Goal: Task Accomplishment & Management: Complete application form

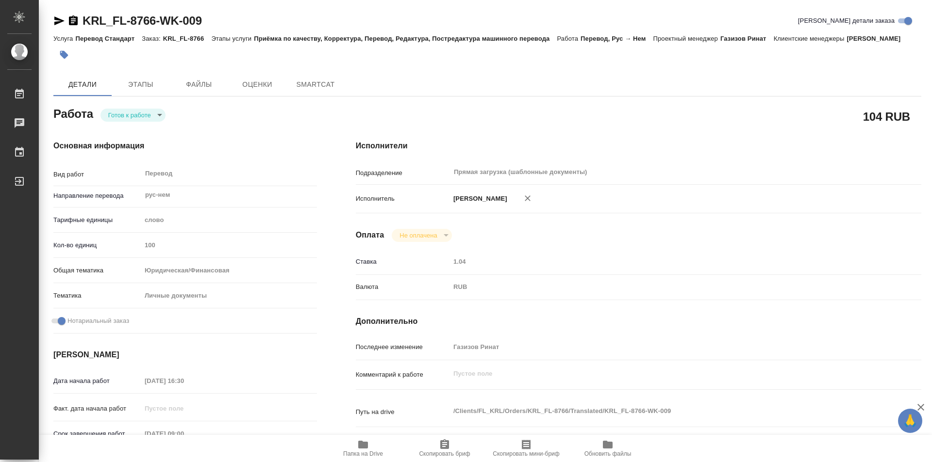
type textarea "x"
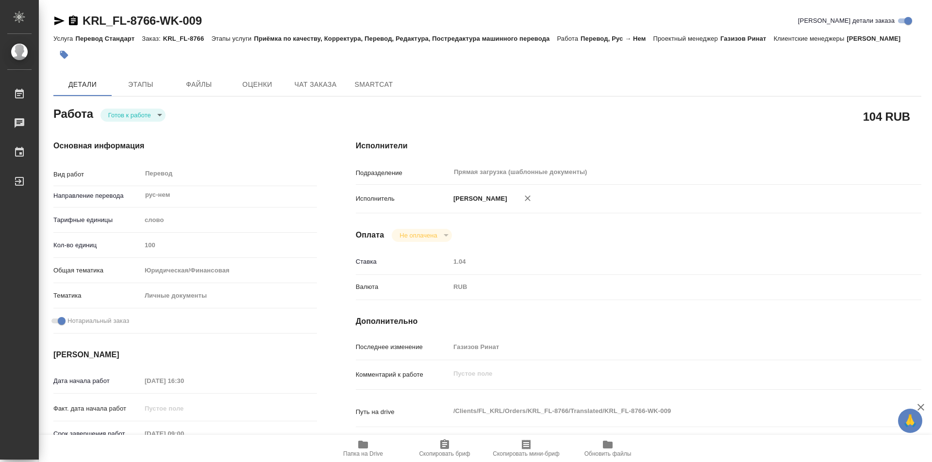
type textarea "x"
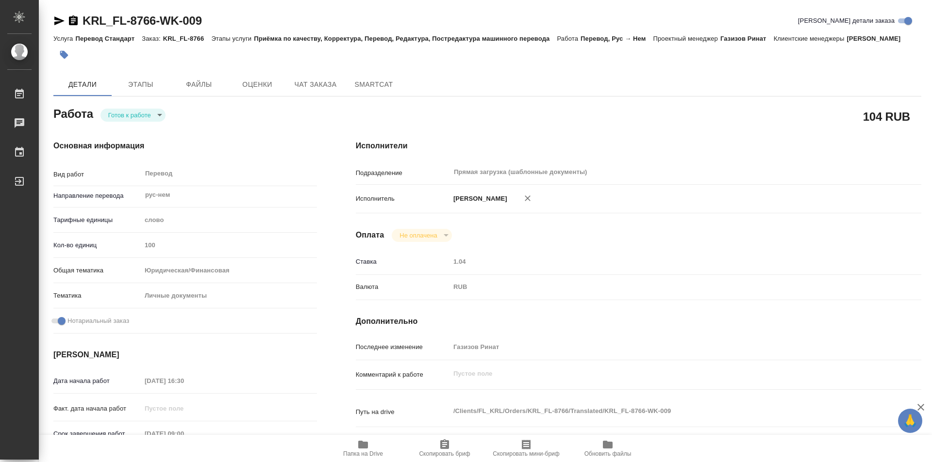
type textarea "x"
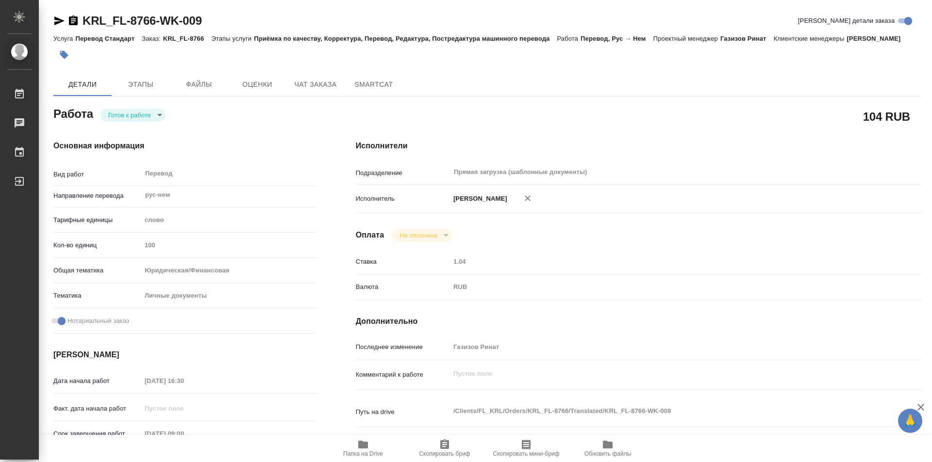
type input "readyForWork"
type textarea "Перевод"
type textarea "x"
type input "рус-нем"
type input "5a8b1489cc6b4906c91bfd90"
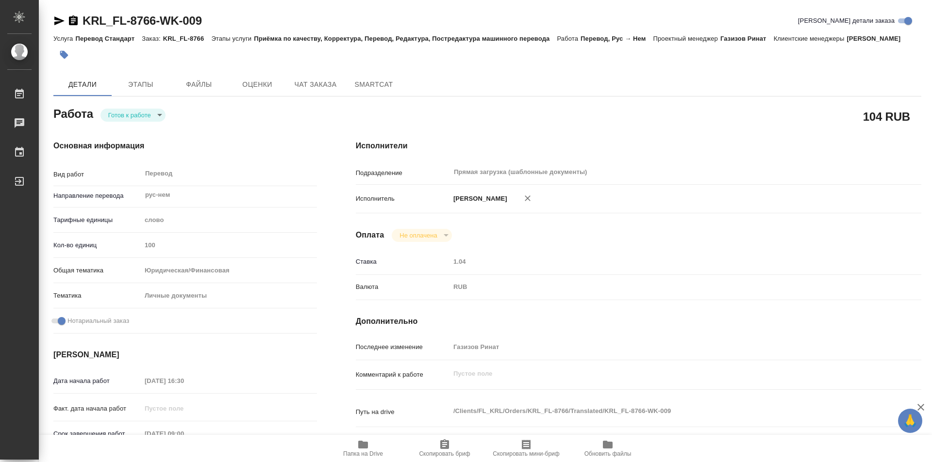
type input "100"
type input "yr-fn"
type input "5a8b8b956a9677013d343cfe"
checkbox input "true"
type input "29.09.2025 16:30"
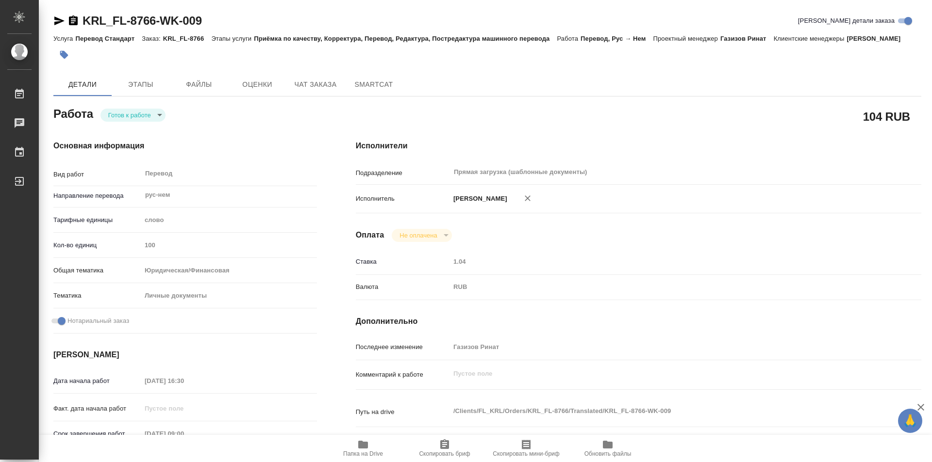
type input "30.09.2025 09:00"
type input "[DATE] 10:00"
type input "Прямая загрузка (шаблонные документы)"
type input "notPayed"
type input "Газизов Ринат"
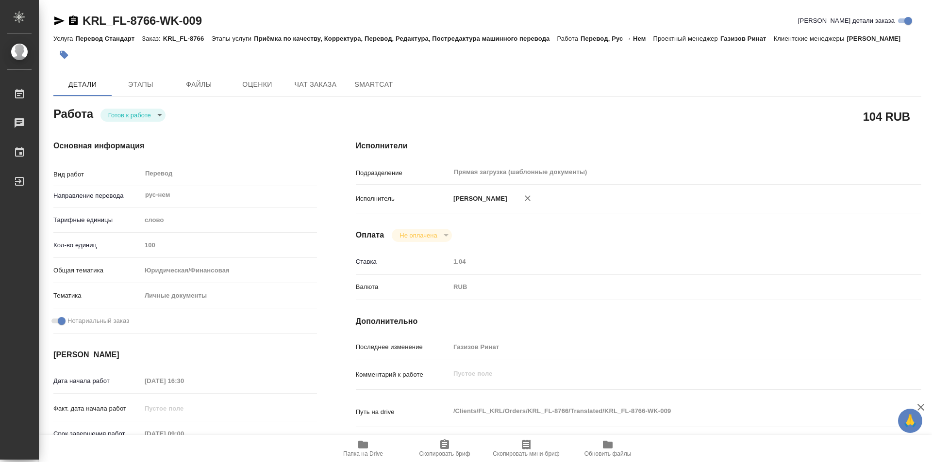
type textarea "x"
type textarea "/Clients/FL_KRL/Orders/KRL_FL-8766/Translated/KRL_FL-8766-WK-009"
type textarea "x"
type input "KRL_FL-8766"
type input "Перевод Стандарт"
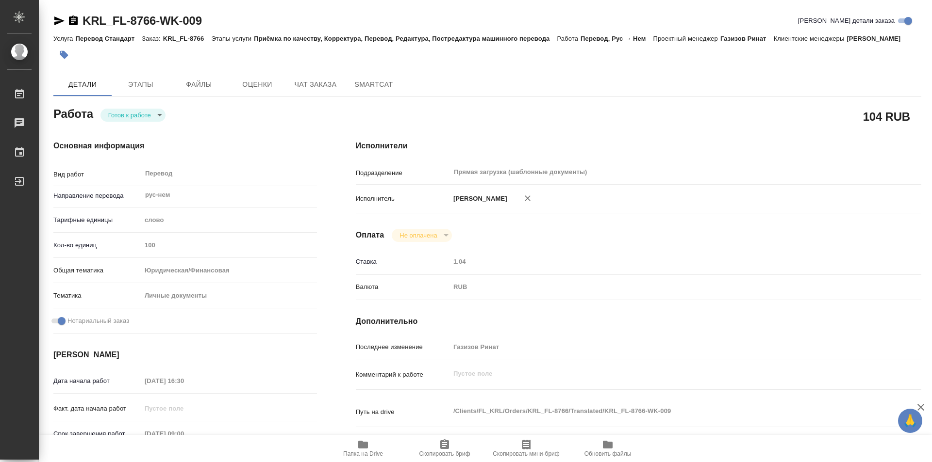
type input "Приёмка по качеству, Корректура, Перевод, Редактура, Постредактура машинного пе…"
type input "Касымов Тимур"
type input "/Clients/FL_KRL/Orders/KRL_FL-8766"
type textarea "x"
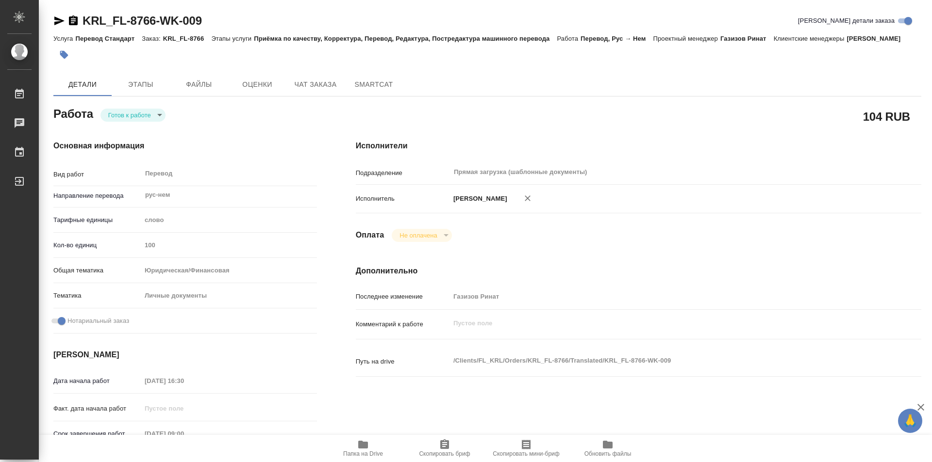
type textarea "x"
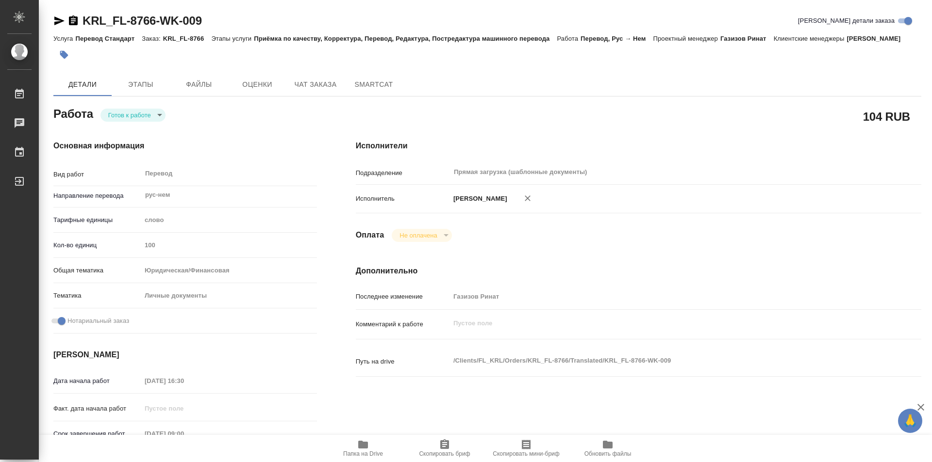
type textarea "x"
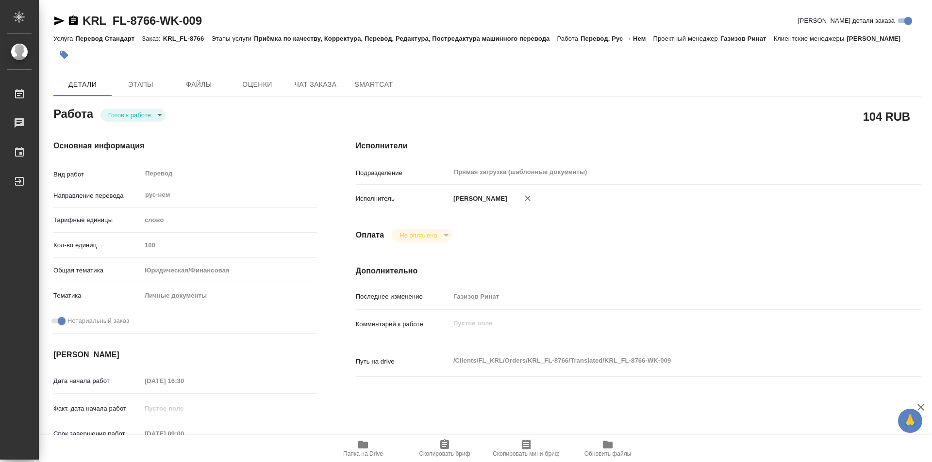
type textarea "x"
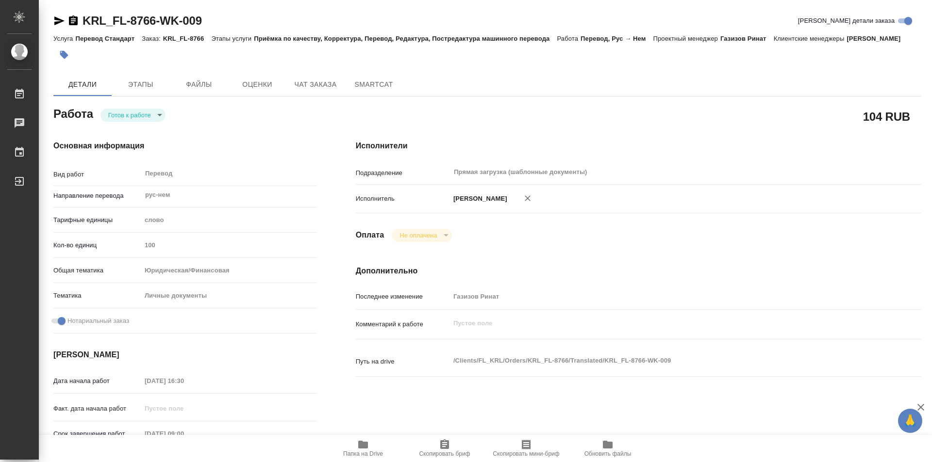
type textarea "x"
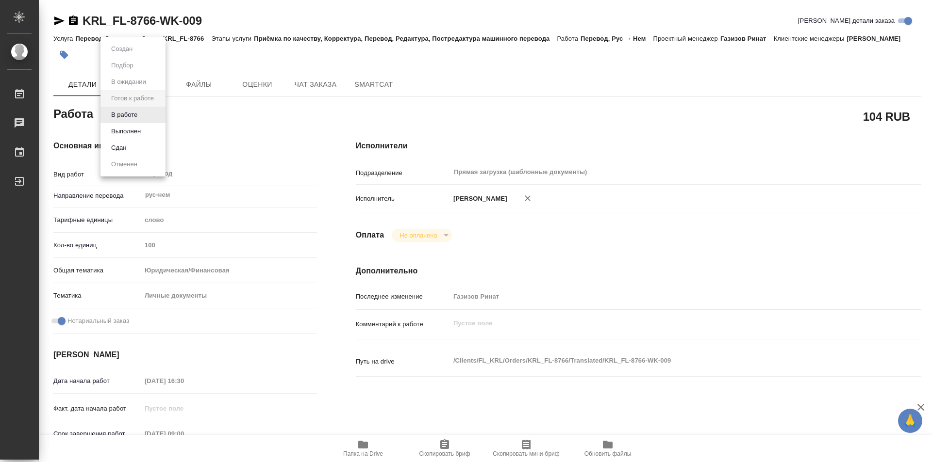
click at [156, 114] on body "🙏 .cls-1 fill:#fff; AWATERA Kozinets Larisa Работы 0 Чаты График Выйти KRL_FL-8…" at bounding box center [466, 231] width 932 height 462
click at [132, 114] on button "В работе" at bounding box center [124, 115] width 32 height 11
type textarea "x"
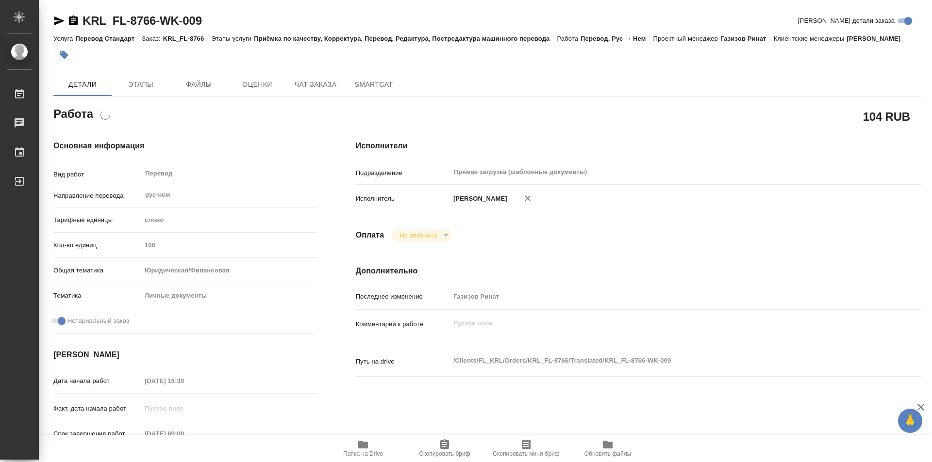
type textarea "x"
click at [364, 451] on span "Папка на Drive" at bounding box center [363, 454] width 40 height 7
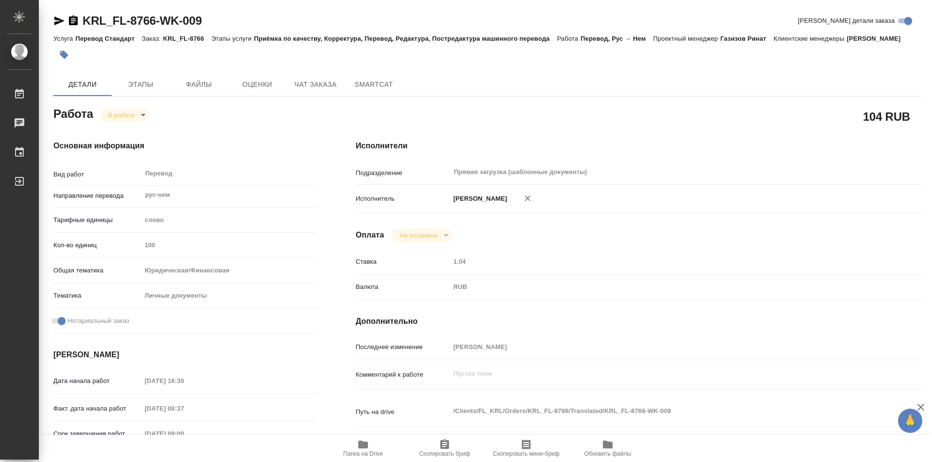
type textarea "x"
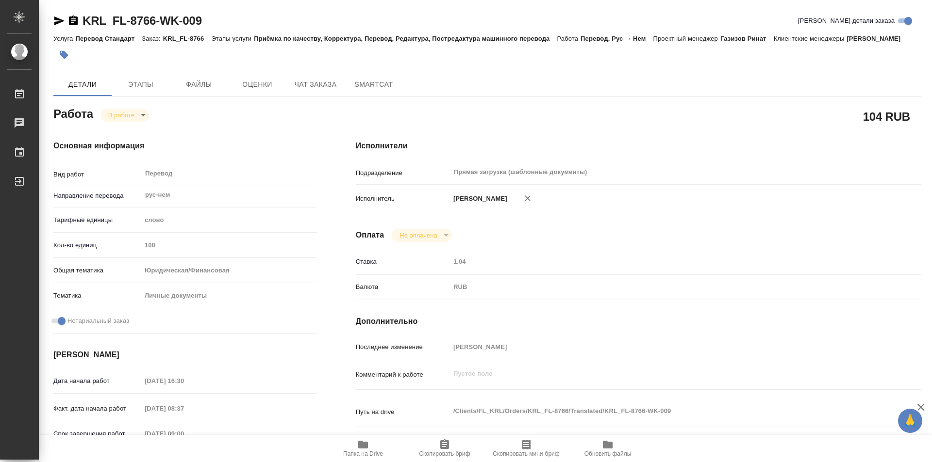
type textarea "x"
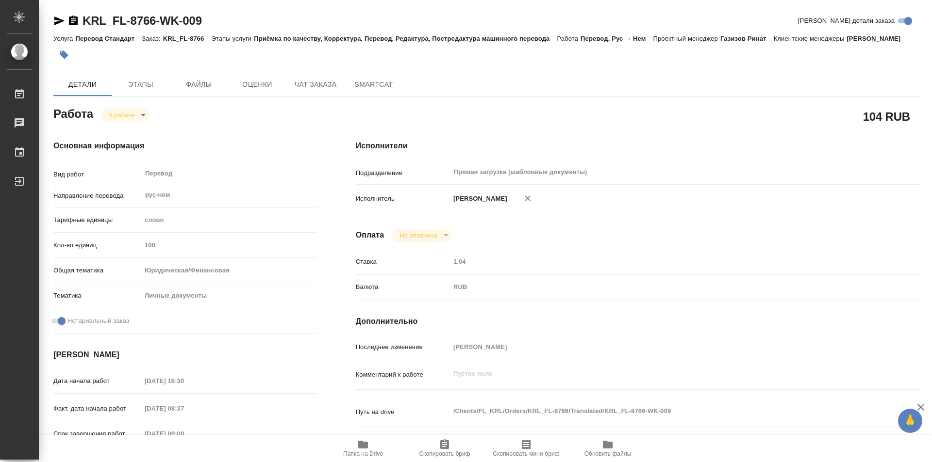
type textarea "x"
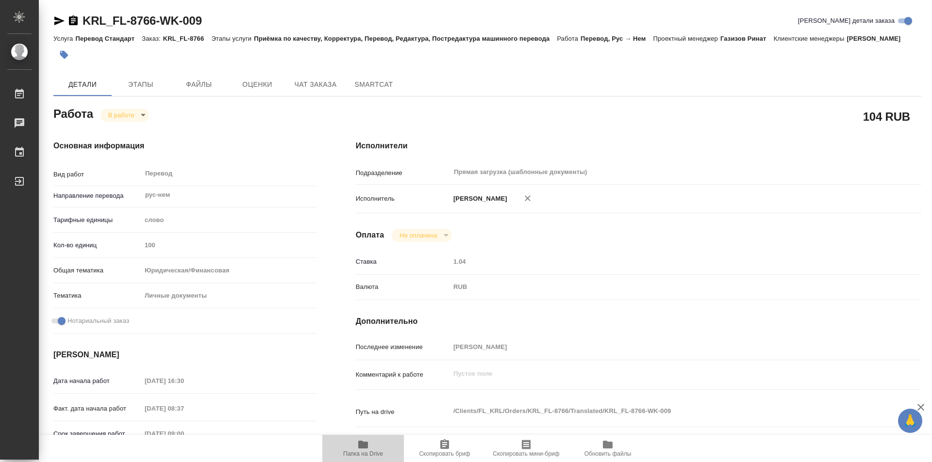
click at [362, 444] on icon "button" at bounding box center [363, 445] width 10 height 8
